Goal: Information Seeking & Learning: Check status

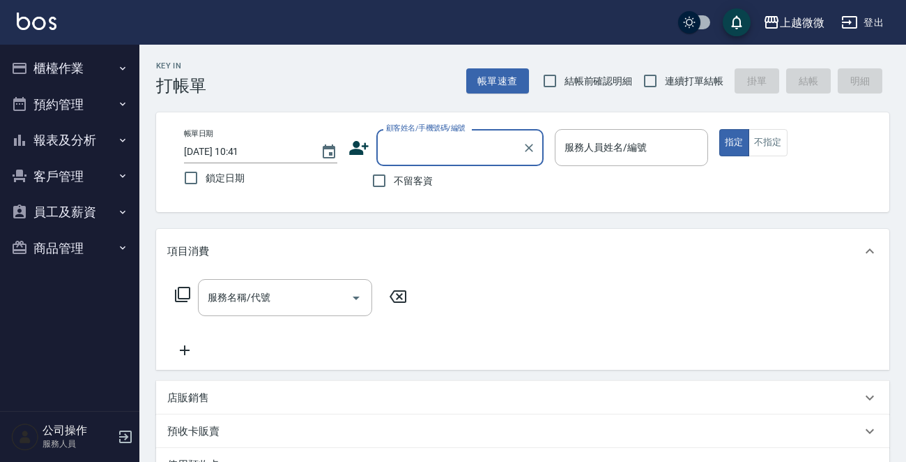
click at [108, 139] on button "報表及分析" at bounding box center [70, 140] width 128 height 36
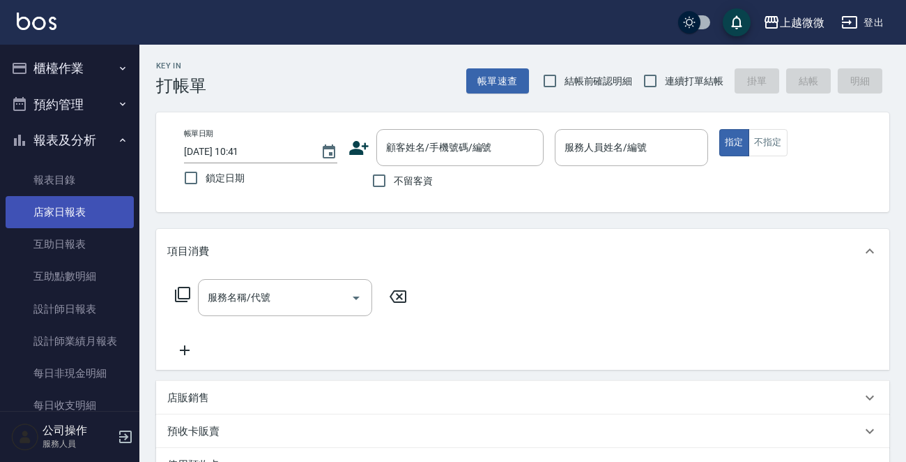
click at [73, 213] on link "店家日報表" at bounding box center [70, 212] width 128 height 32
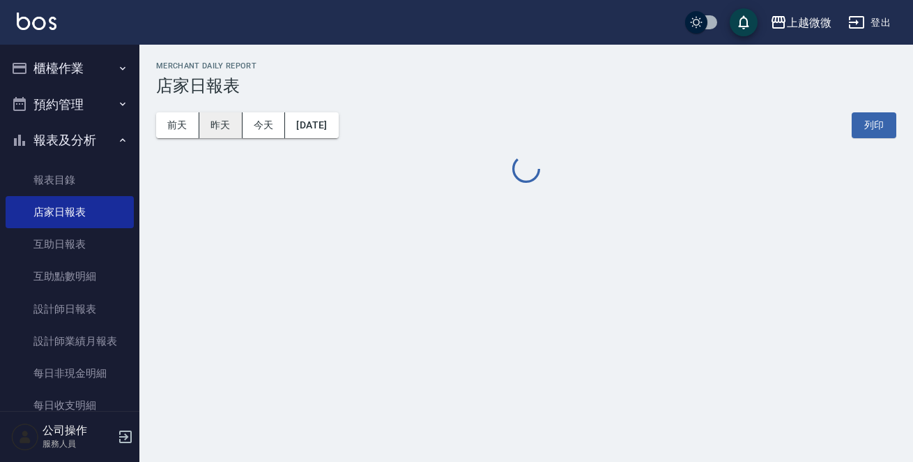
click at [208, 119] on button "昨天" at bounding box center [220, 125] width 43 height 26
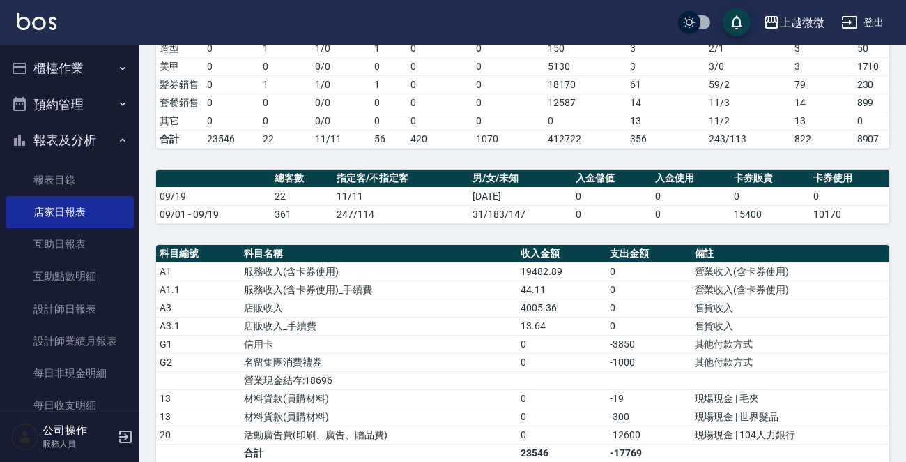
scroll to position [367, 0]
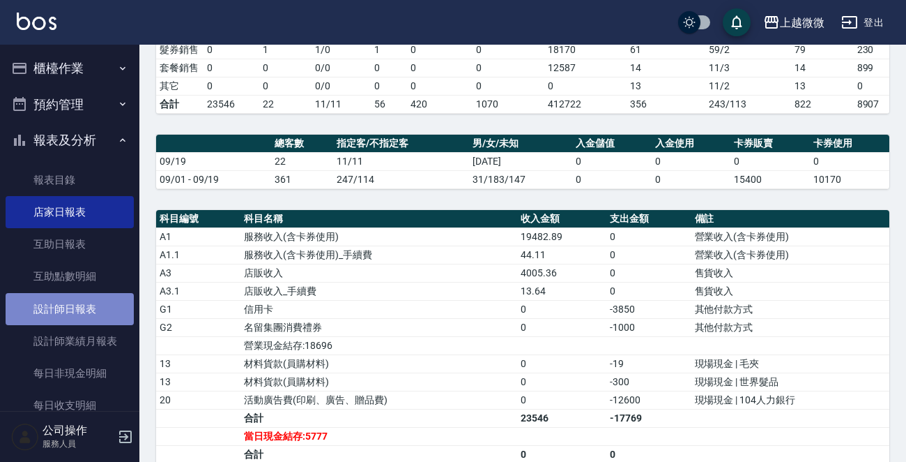
click at [107, 301] on link "設計師日報表" at bounding box center [70, 309] width 128 height 32
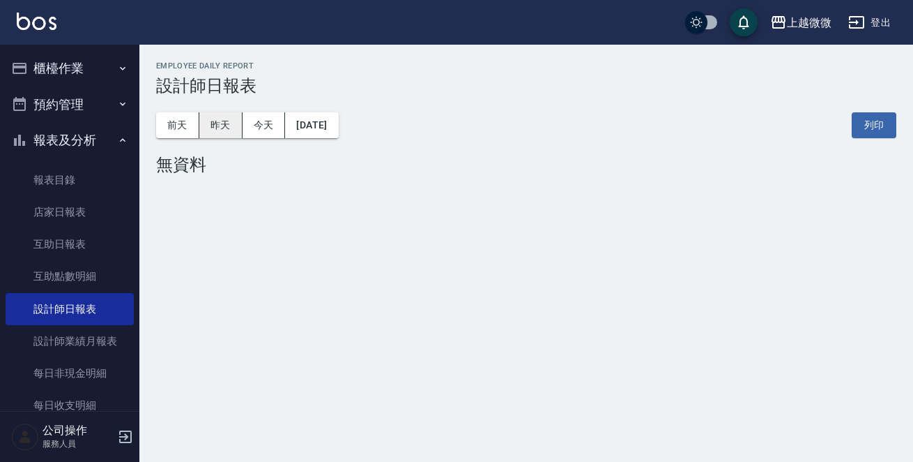
click at [230, 124] on button "昨天" at bounding box center [220, 125] width 43 height 26
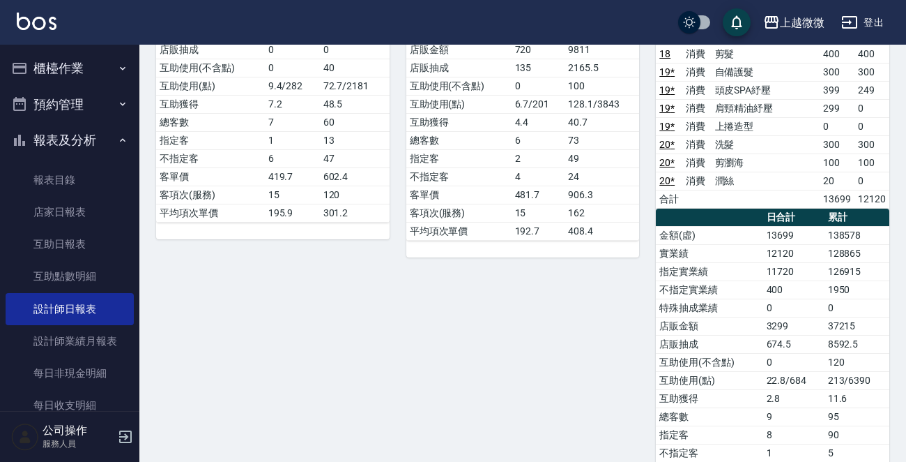
scroll to position [167, 0]
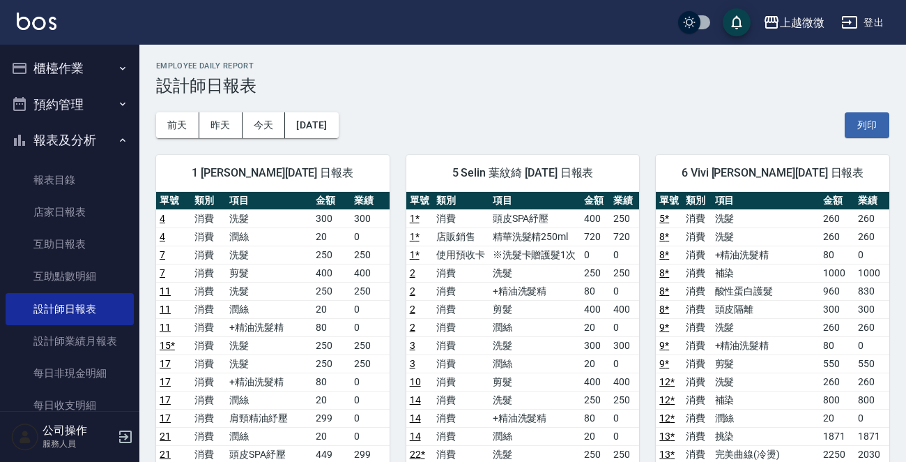
click at [113, 60] on button "櫃檯作業" at bounding box center [70, 68] width 128 height 36
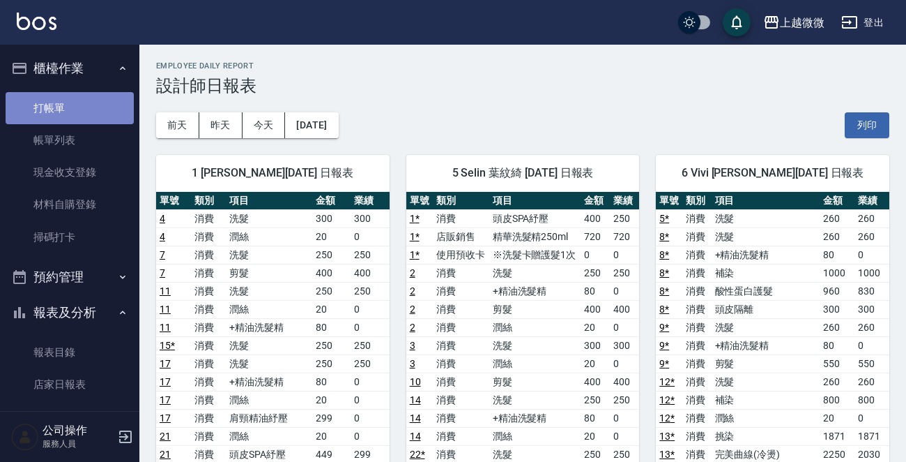
click at [86, 96] on link "打帳單" at bounding box center [70, 108] width 128 height 32
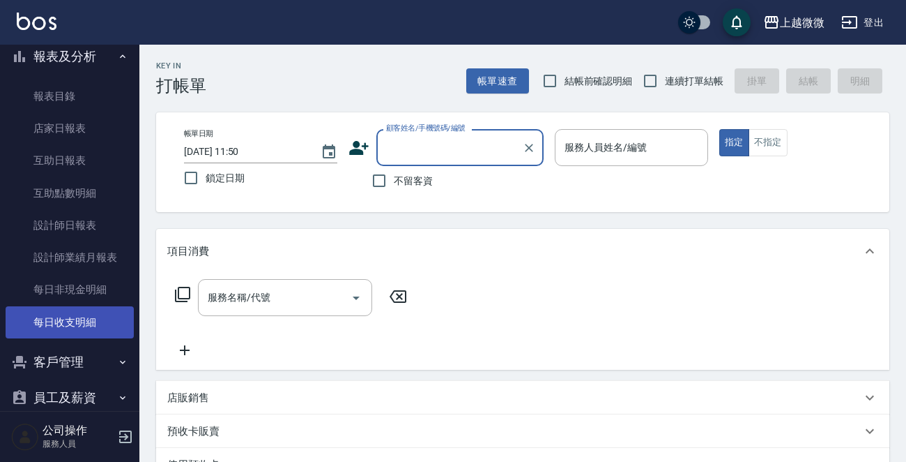
scroll to position [313, 0]
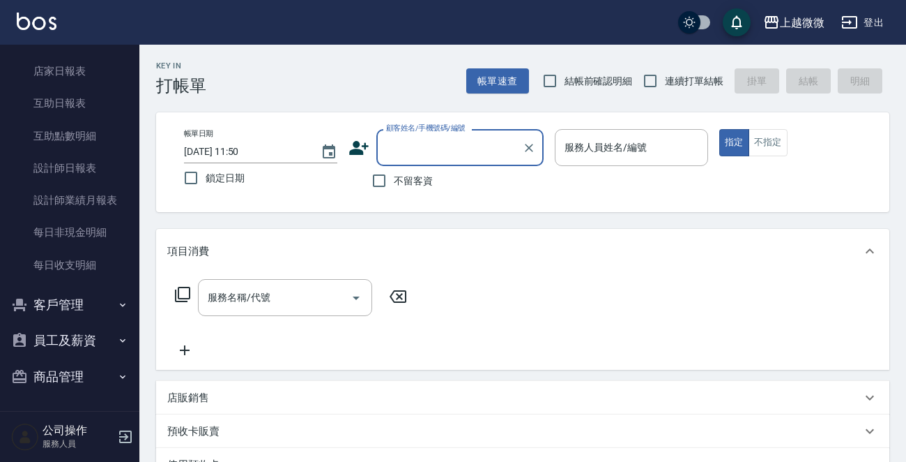
click at [117, 301] on icon "button" at bounding box center [122, 304] width 11 height 11
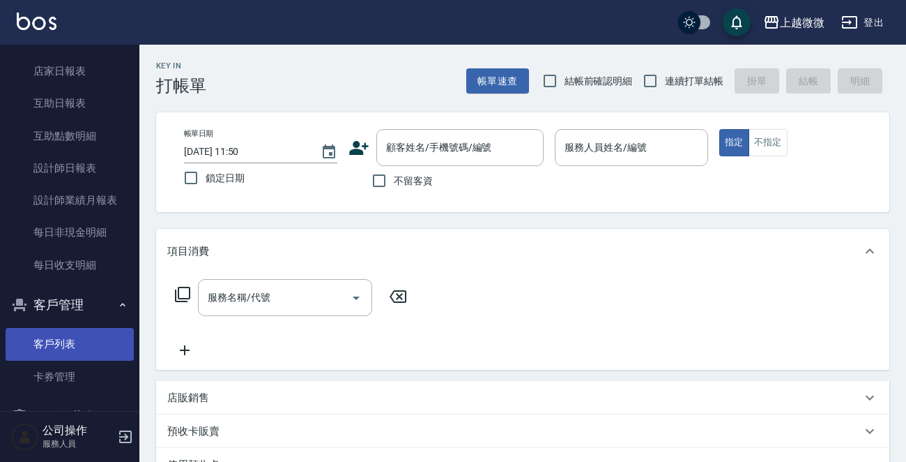
click at [78, 348] on link "客戶列表" at bounding box center [70, 344] width 128 height 32
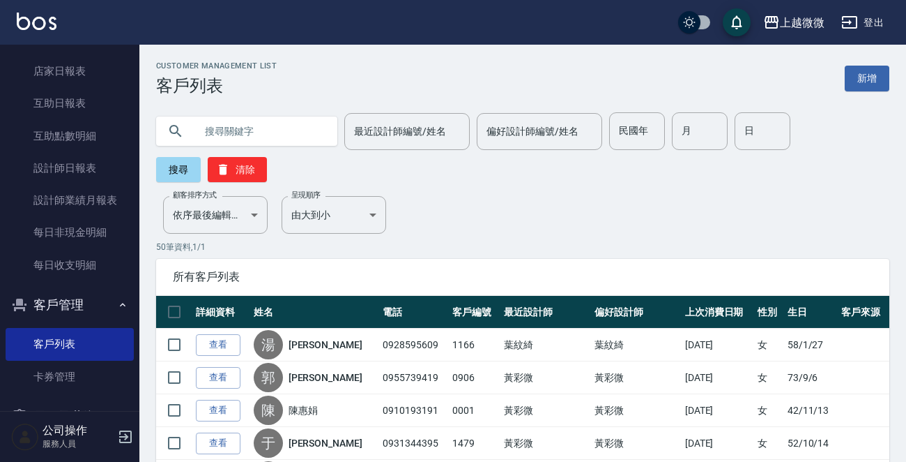
click at [213, 123] on input "text" at bounding box center [260, 131] width 131 height 38
type input "[PERSON_NAME]"
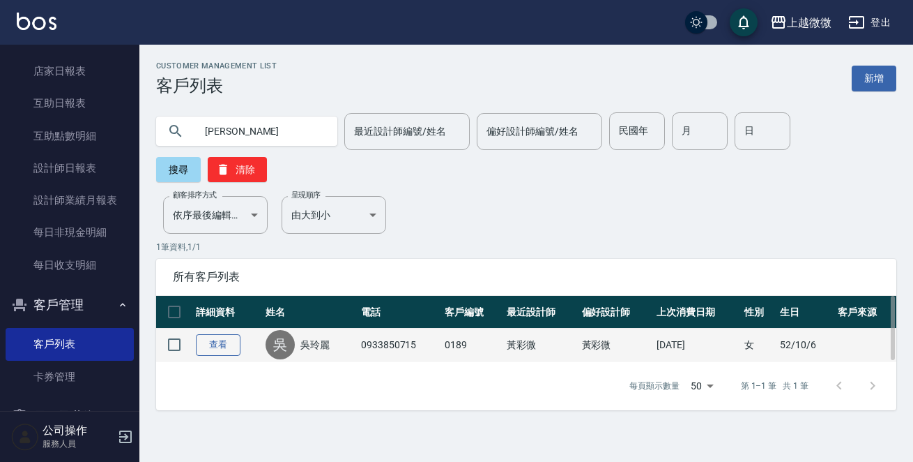
click at [224, 334] on link "查看" at bounding box center [218, 345] width 45 height 22
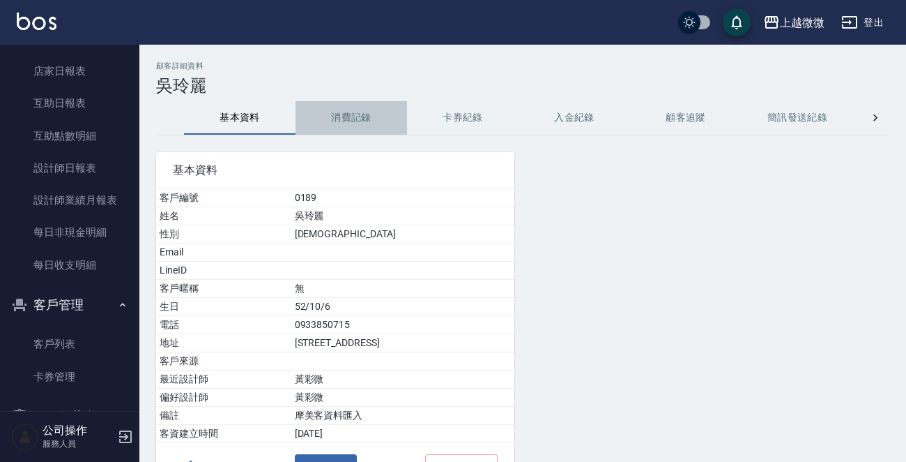
click at [342, 117] on button "消費記錄" at bounding box center [352, 117] width 112 height 33
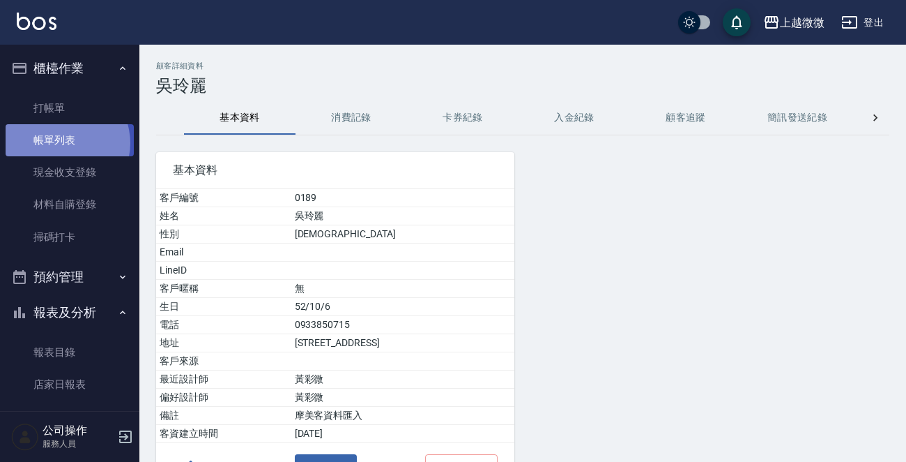
click at [62, 143] on link "帳單列表" at bounding box center [70, 140] width 128 height 32
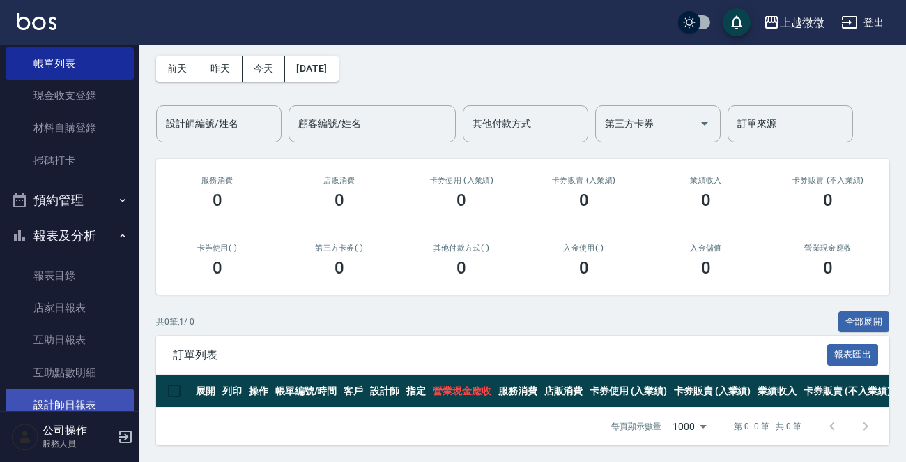
scroll to position [139, 0]
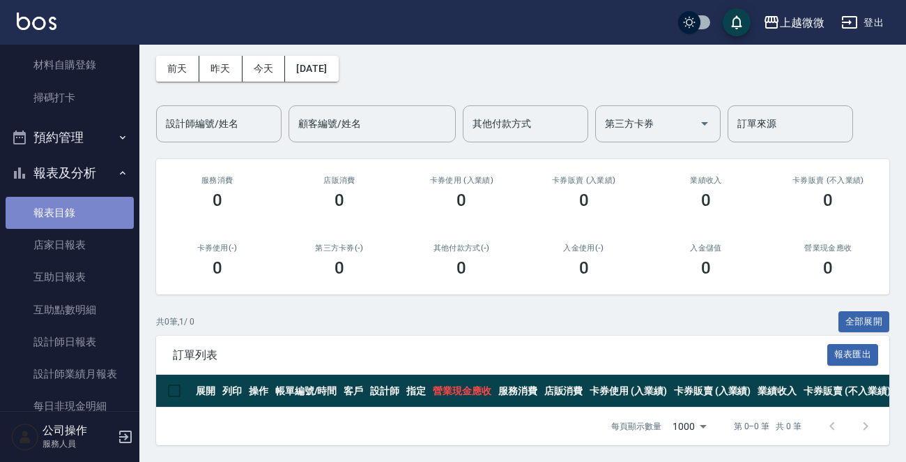
click at [91, 210] on link "報表目錄" at bounding box center [70, 213] width 128 height 32
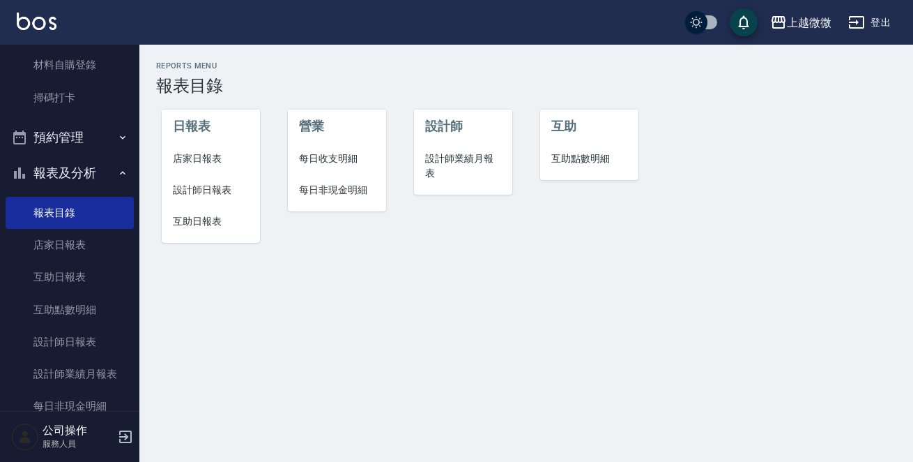
click at [204, 165] on span "店家日報表" at bounding box center [211, 158] width 76 height 15
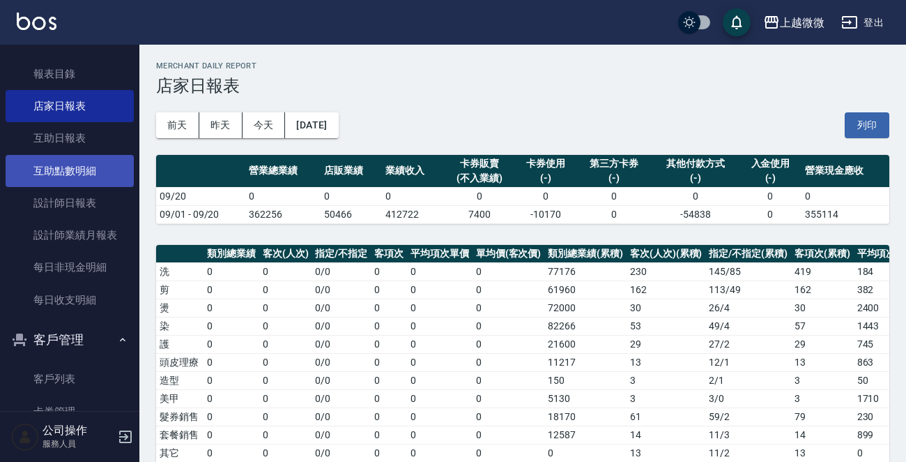
scroll to position [179, 0]
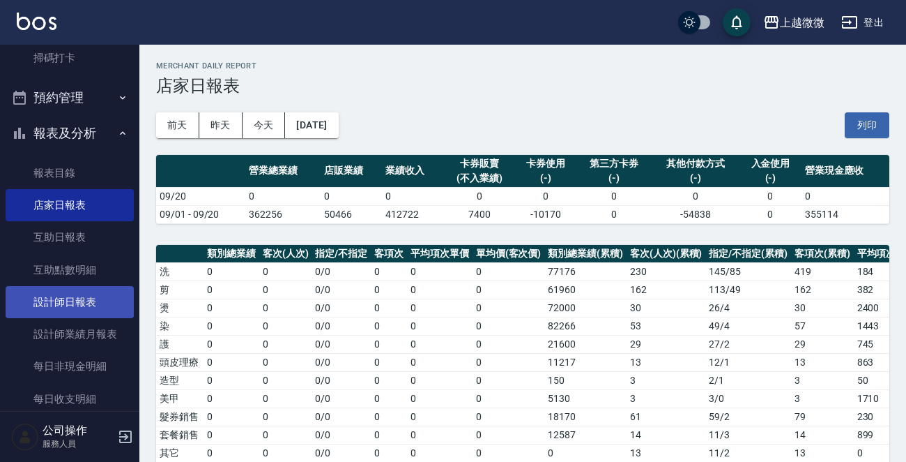
click at [85, 303] on link "設計師日報表" at bounding box center [70, 302] width 128 height 32
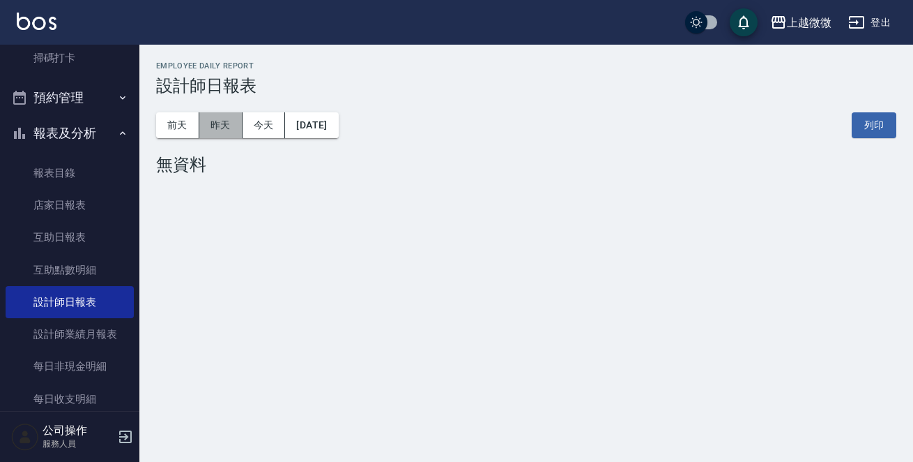
click at [224, 121] on button "昨天" at bounding box center [220, 125] width 43 height 26
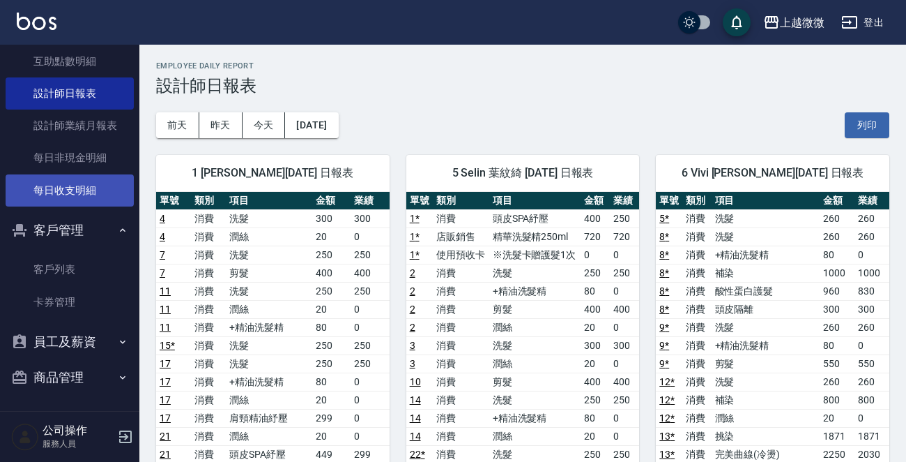
scroll to position [388, 0]
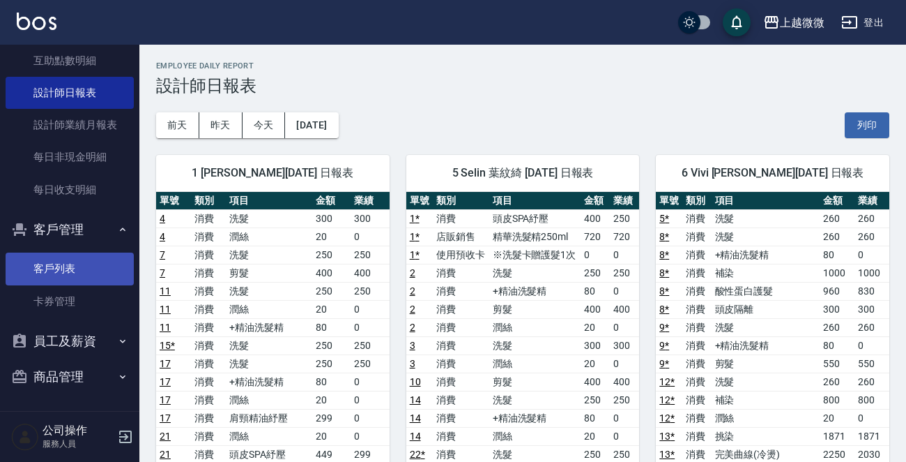
click at [65, 267] on link "客戶列表" at bounding box center [70, 268] width 128 height 32
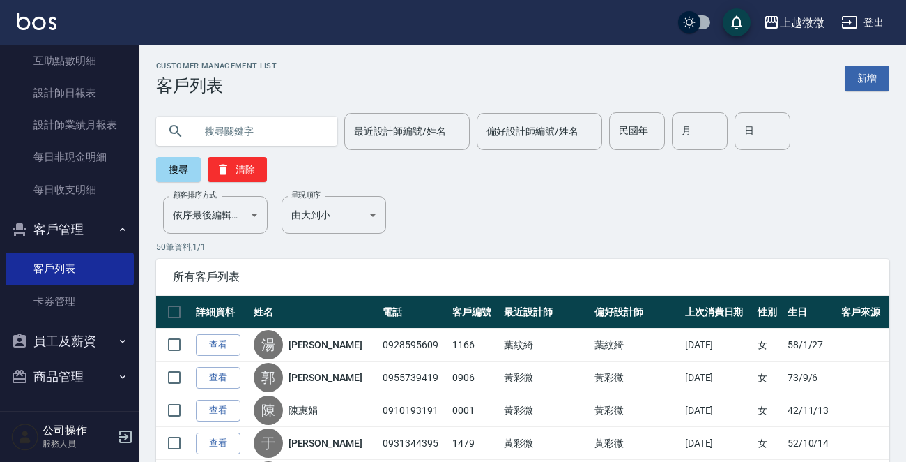
click at [216, 142] on input "text" at bounding box center [260, 131] width 131 height 38
type input "[PERSON_NAME]"
click at [188, 166] on button "搜尋" at bounding box center [178, 169] width 45 height 25
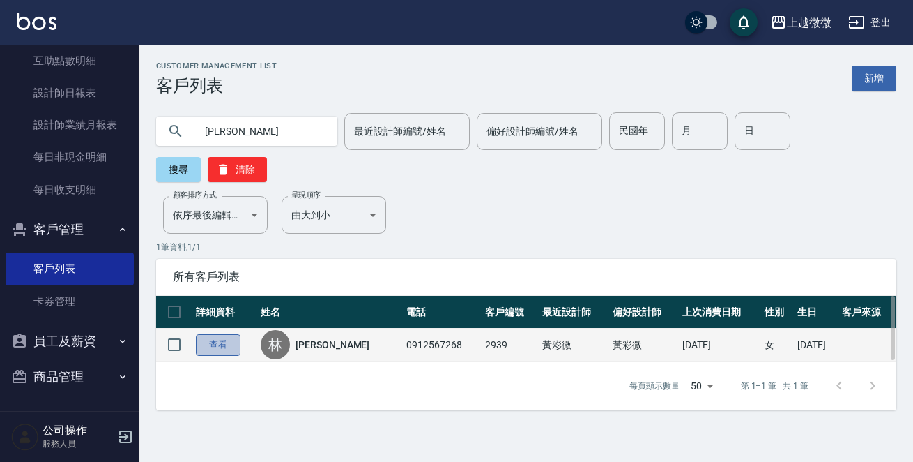
click at [204, 334] on link "查看" at bounding box center [218, 345] width 45 height 22
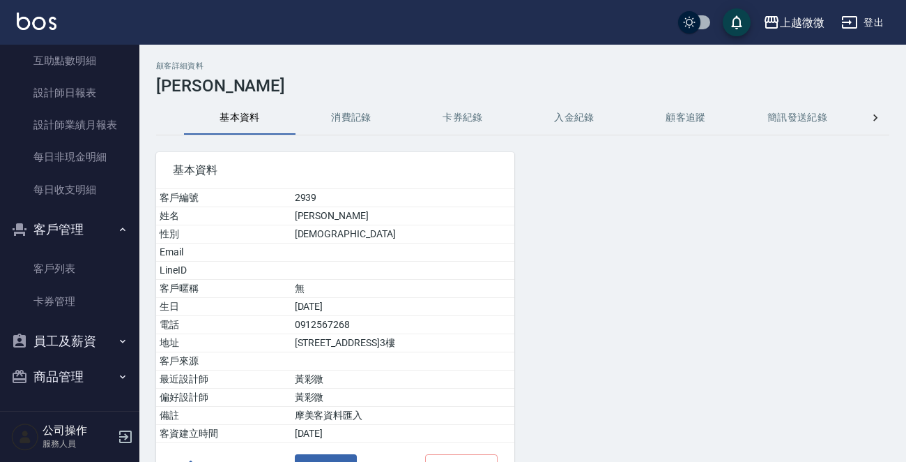
click at [334, 122] on button "消費記錄" at bounding box center [352, 117] width 112 height 33
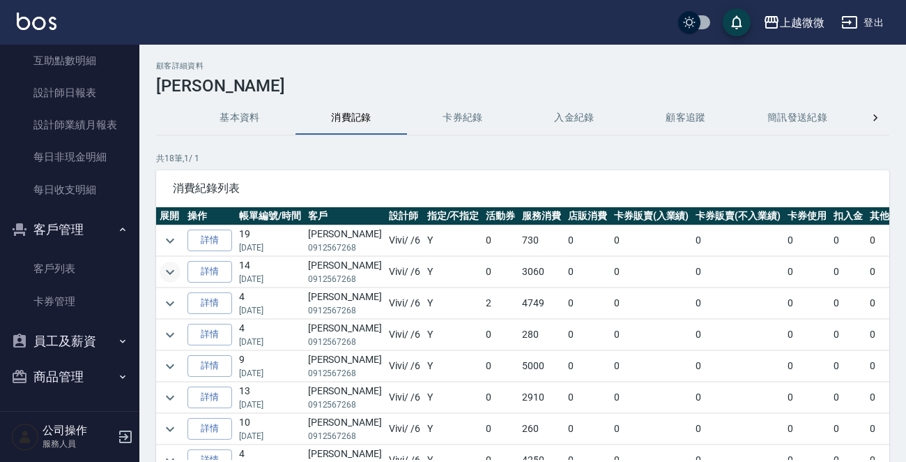
click at [175, 273] on icon "expand row" at bounding box center [170, 272] width 17 height 17
click at [174, 268] on icon "expand row" at bounding box center [170, 272] width 17 height 17
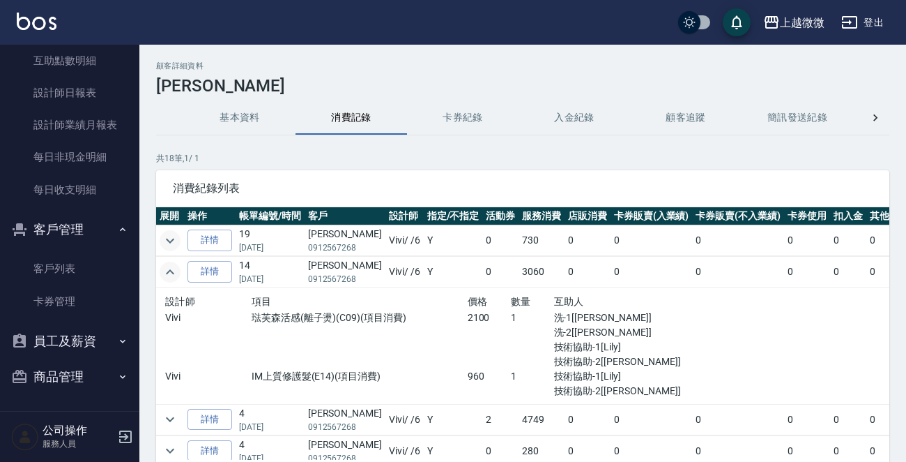
click at [164, 238] on icon "expand row" at bounding box center [170, 240] width 17 height 17
